Goal: Task Accomplishment & Management: Complete application form

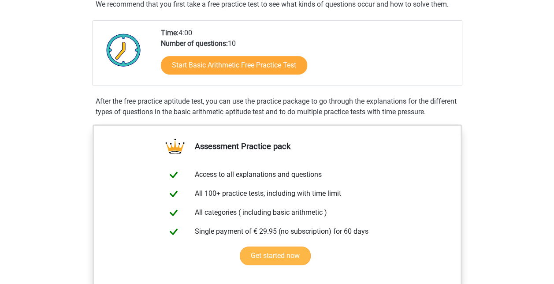
scroll to position [176, 0]
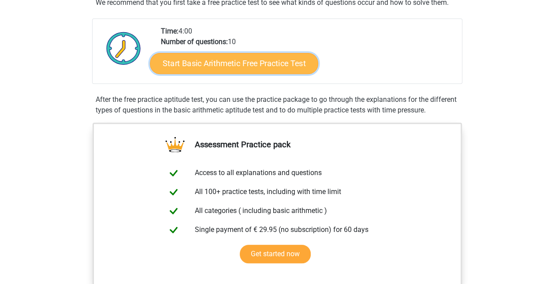
click at [233, 62] on link "Start Basic Arithmetic Free Practice Test" at bounding box center [234, 62] width 168 height 21
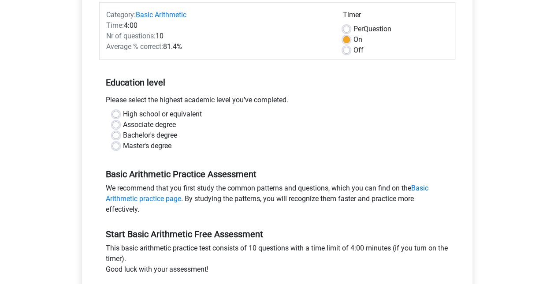
scroll to position [132, 0]
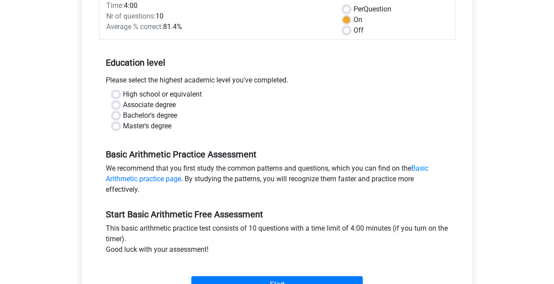
click at [162, 93] on label "High school or equivalent" at bounding box center [162, 94] width 79 height 11
click at [119, 93] on input "High school or equivalent" at bounding box center [115, 93] width 7 height 9
radio input "true"
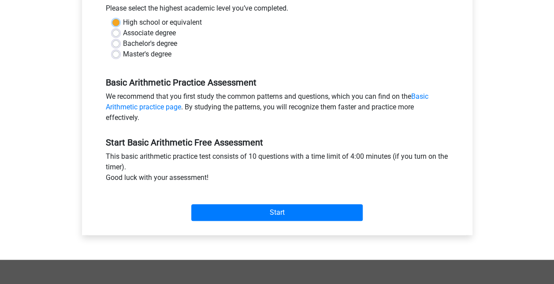
scroll to position [264, 0]
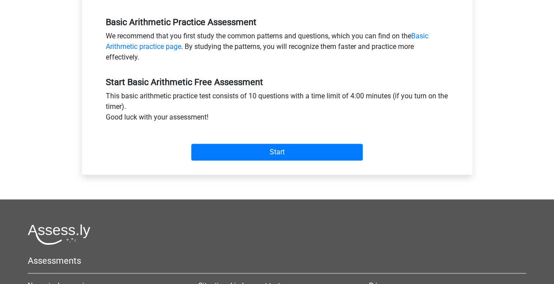
click at [280, 161] on div "Start" at bounding box center [277, 145] width 356 height 38
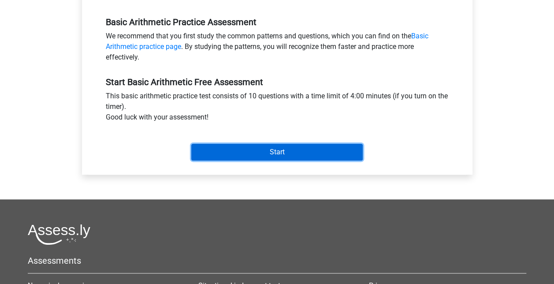
click at [284, 152] on input "Start" at bounding box center [276, 152] width 171 height 17
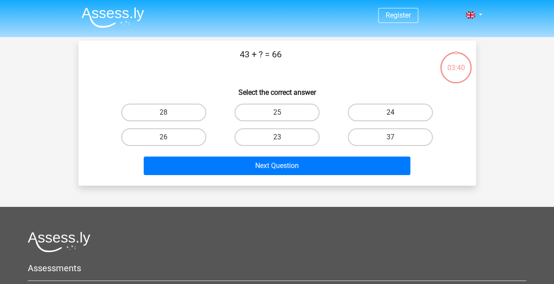
click at [406, 113] on label "24" at bounding box center [390, 113] width 85 height 18
click at [396, 113] on input "24" at bounding box center [393, 115] width 6 height 6
radio input "true"
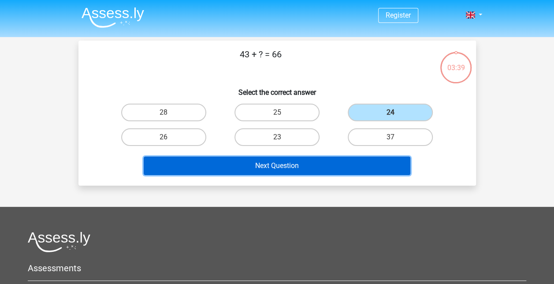
click at [366, 164] on button "Next Question" at bounding box center [277, 165] width 267 height 19
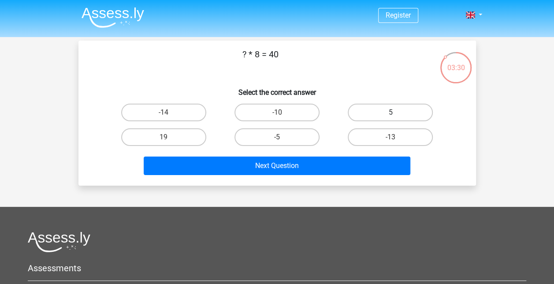
click at [390, 107] on label "5" at bounding box center [390, 113] width 85 height 18
click at [390, 112] on input "5" at bounding box center [393, 115] width 6 height 6
radio input "true"
click at [351, 151] on div "Next Question" at bounding box center [277, 163] width 369 height 29
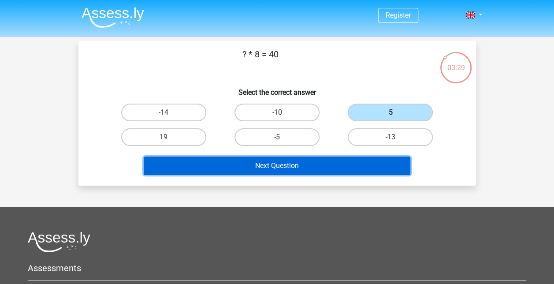
click at [350, 159] on button "Next Question" at bounding box center [277, 165] width 267 height 19
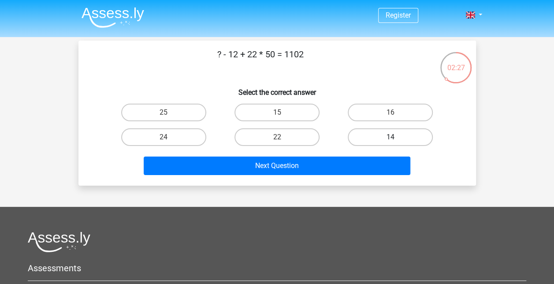
click at [393, 128] on label "14" at bounding box center [390, 137] width 85 height 18
click at [393, 137] on input "14" at bounding box center [393, 140] width 6 height 6
radio input "true"
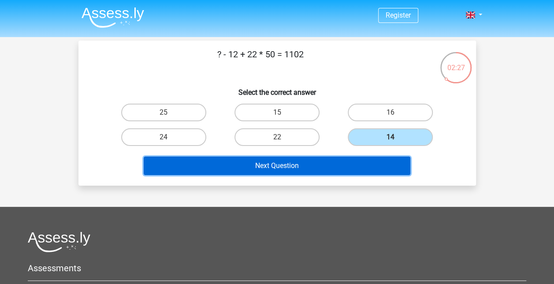
click at [378, 160] on button "Next Question" at bounding box center [277, 165] width 267 height 19
